Goal: Task Accomplishment & Management: Use online tool/utility

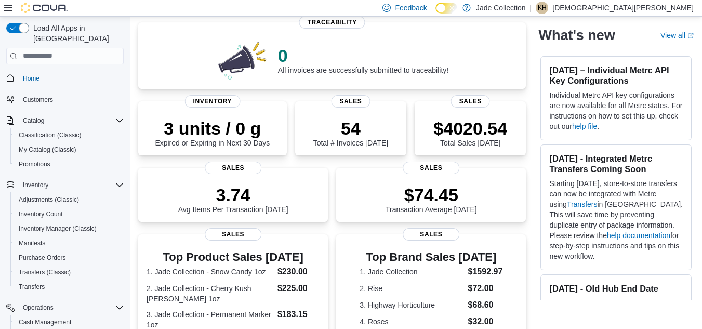
scroll to position [83, 0]
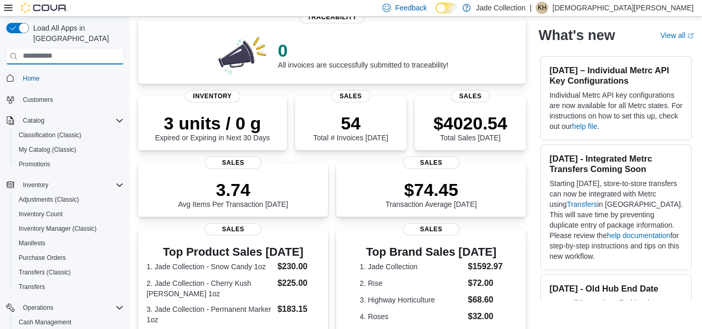
click at [68, 48] on input "search" at bounding box center [64, 56] width 117 height 17
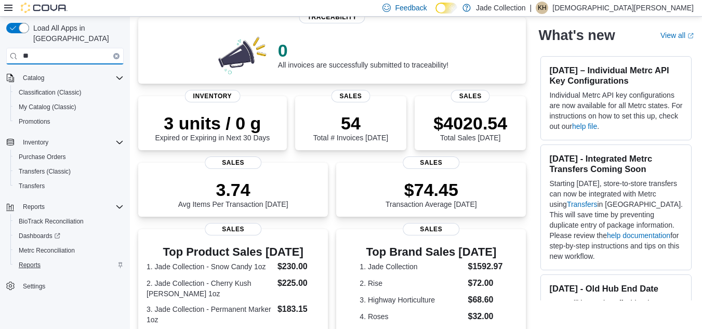
type input "**"
click at [26, 261] on span "Reports" at bounding box center [30, 265] width 22 height 8
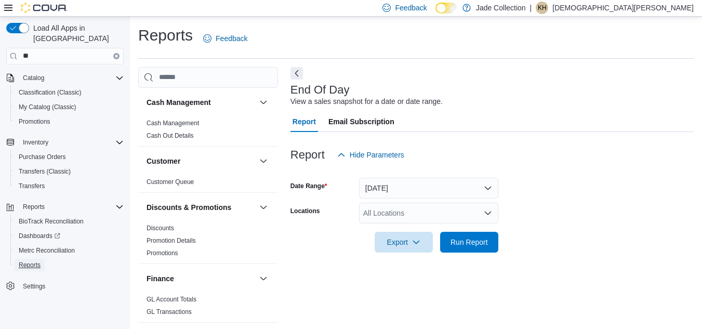
scroll to position [14, 0]
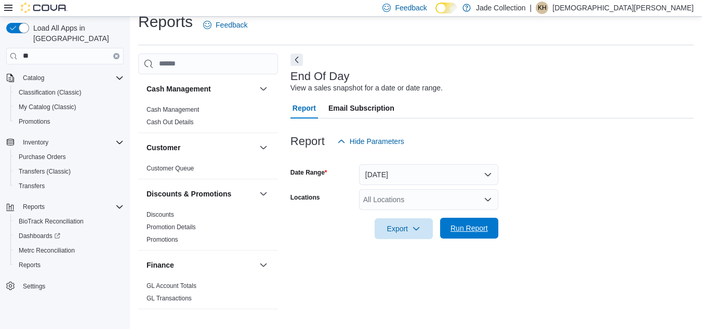
click at [471, 231] on span "Run Report" at bounding box center [468, 228] width 37 height 10
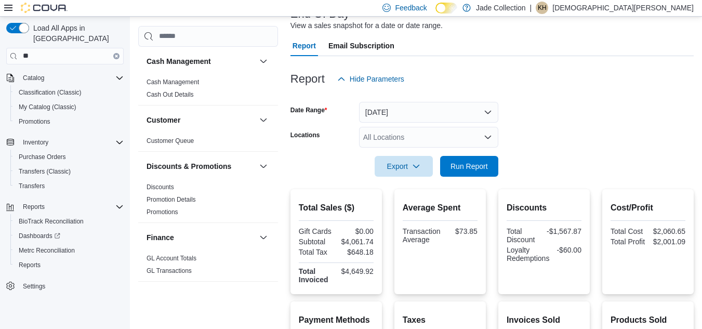
scroll to position [73, 0]
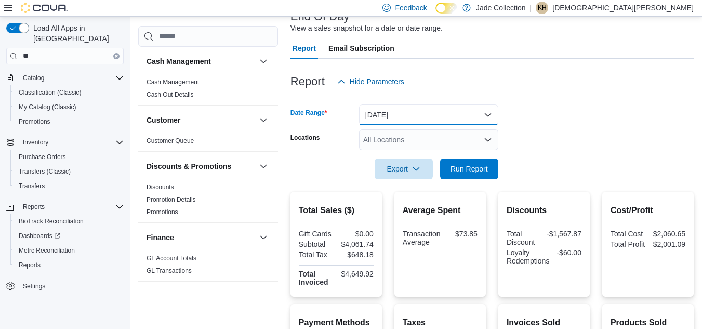
click at [486, 115] on button "[DATE]" at bounding box center [428, 114] width 139 height 21
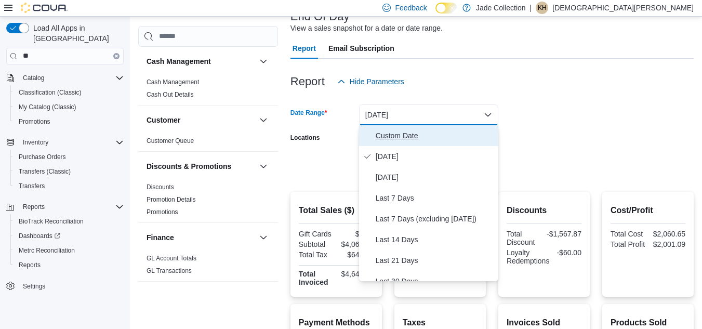
click at [380, 135] on span "Custom Date" at bounding box center [435, 135] width 118 height 12
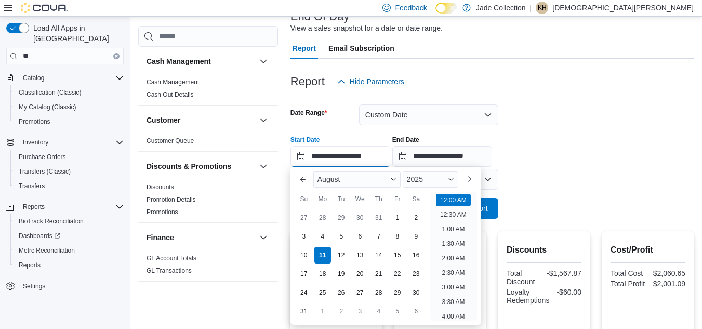
click at [299, 156] on input "**********" at bounding box center [340, 156] width 100 height 21
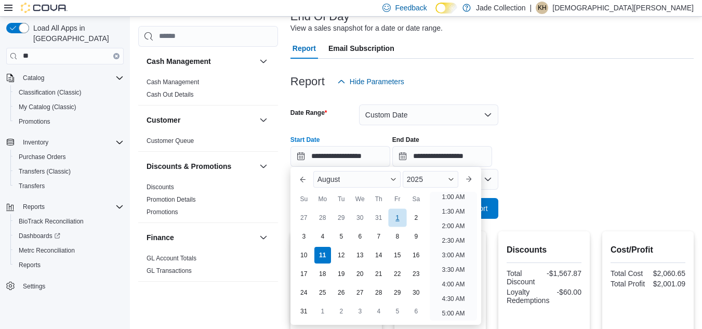
click at [398, 217] on div "1" at bounding box center [397, 217] width 18 height 18
type input "**********"
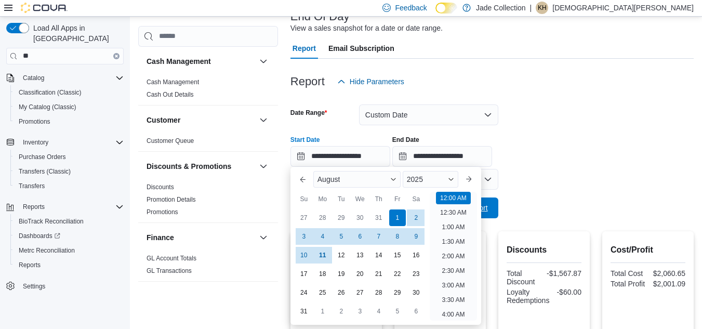
click at [491, 209] on span "Run Report" at bounding box center [469, 207] width 46 height 21
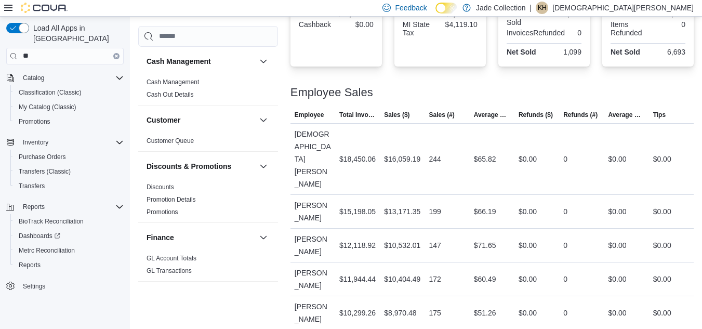
scroll to position [447, 0]
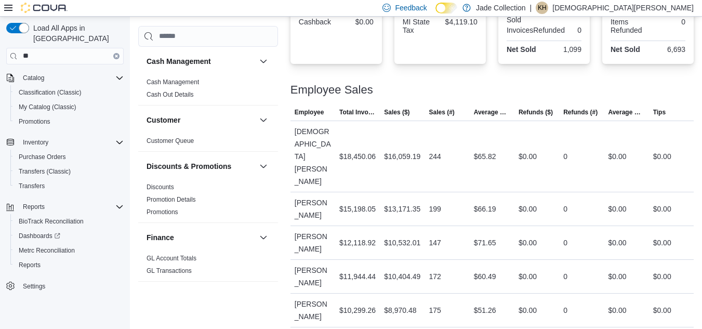
click at [667, 8] on p "[DEMOGRAPHIC_DATA][PERSON_NAME]" at bounding box center [622, 8] width 141 height 12
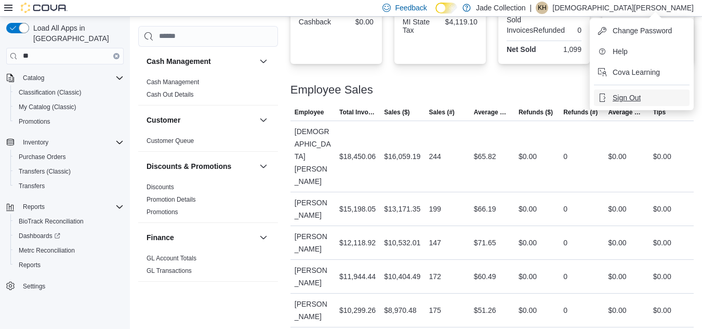
click at [622, 98] on span "Sign Out" at bounding box center [626, 97] width 28 height 10
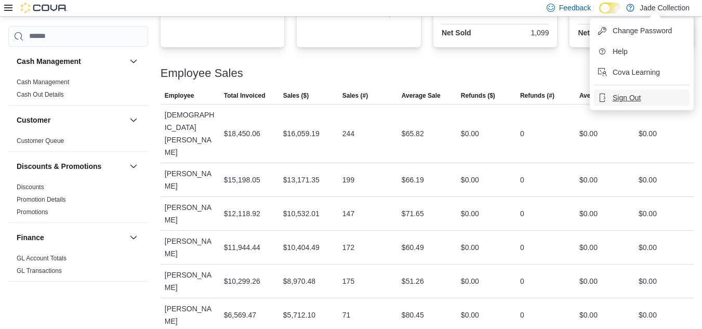
scroll to position [443, 0]
